Goal: Transaction & Acquisition: Purchase product/service

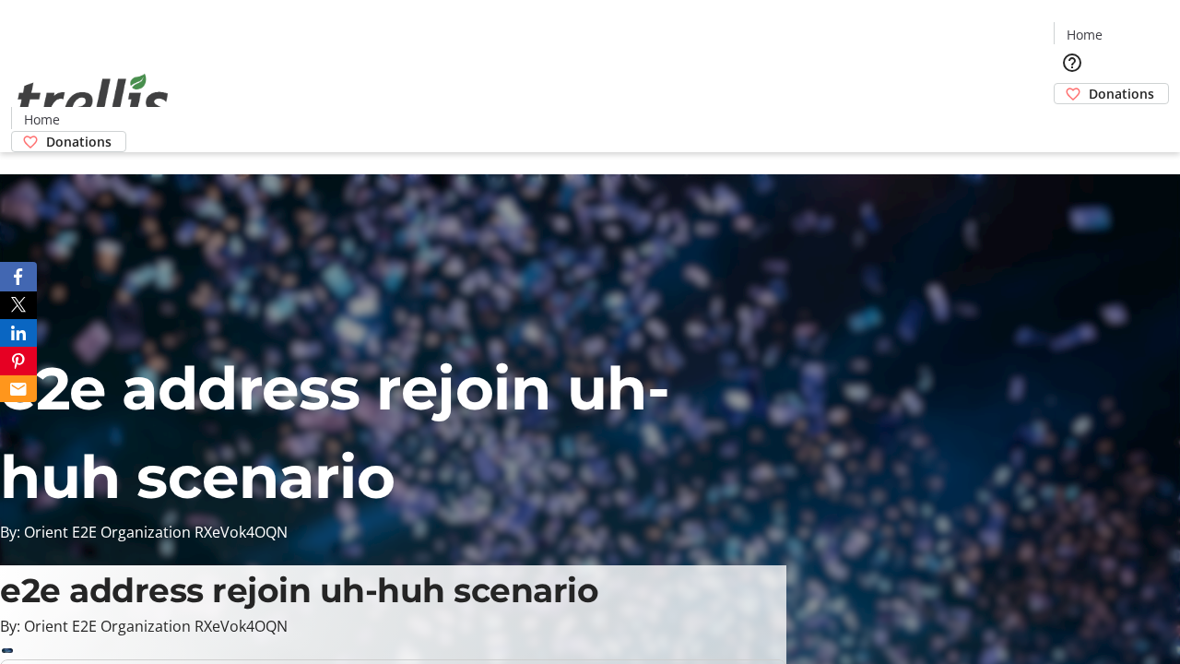
click at [1089, 84] on span "Donations" at bounding box center [1121, 93] width 65 height 19
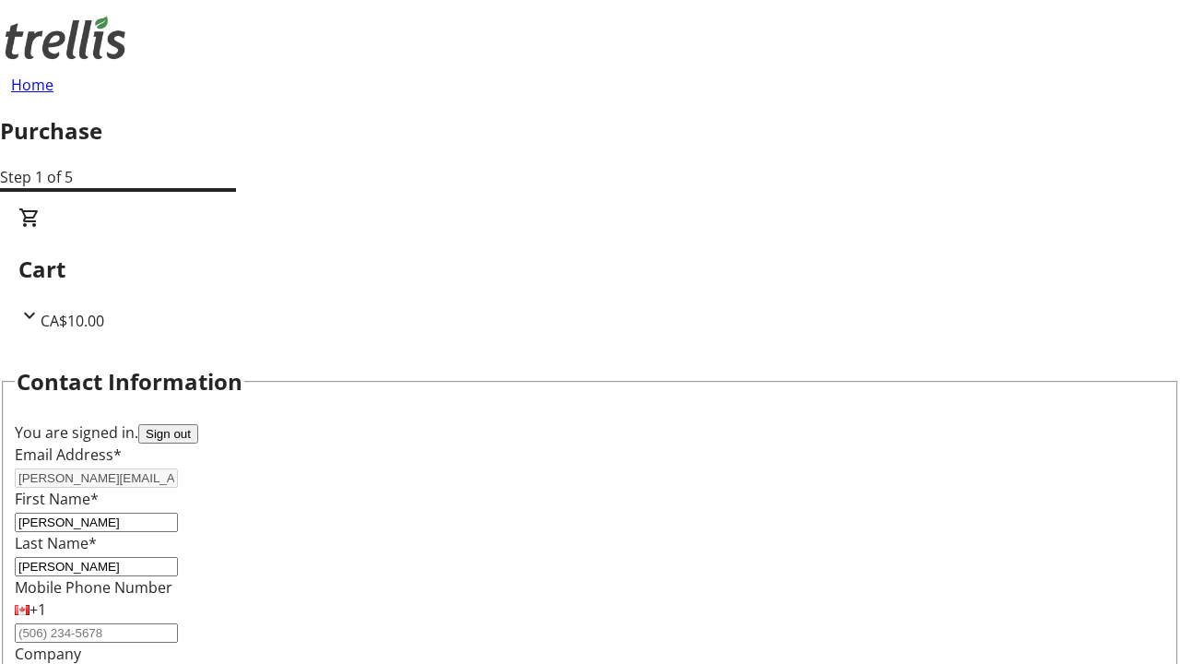
scroll to position [299, 0]
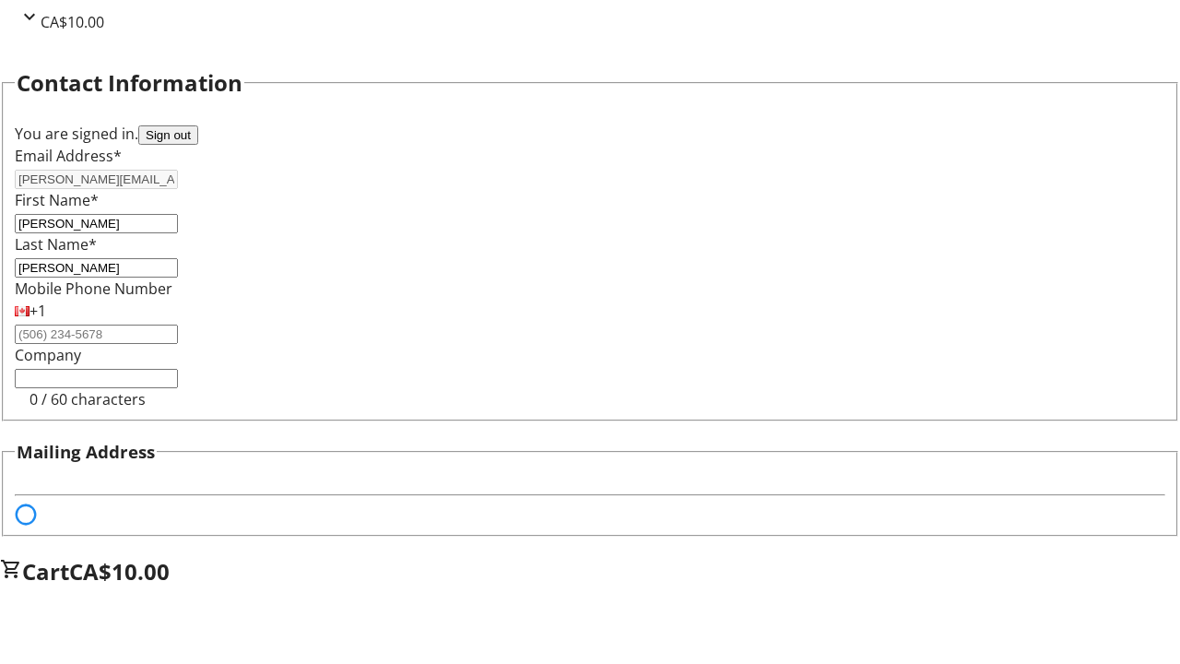
select select "BC"
select select "CA"
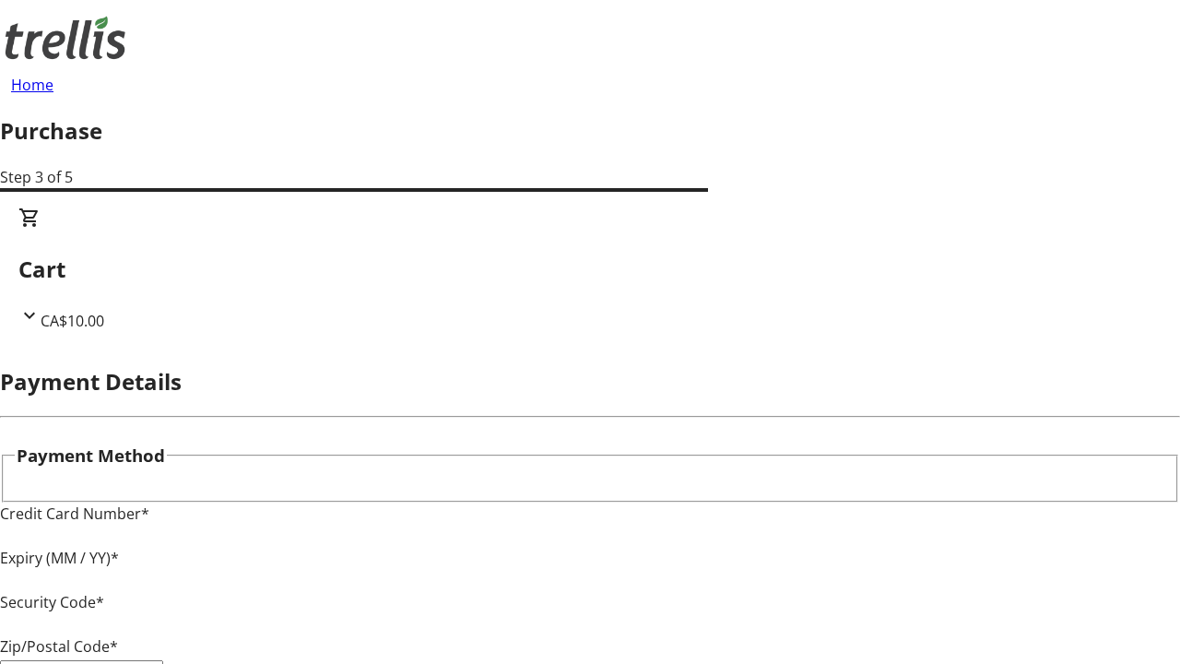
type input "V1Y 0C2"
